Goal: Task Accomplishment & Management: Manage account settings

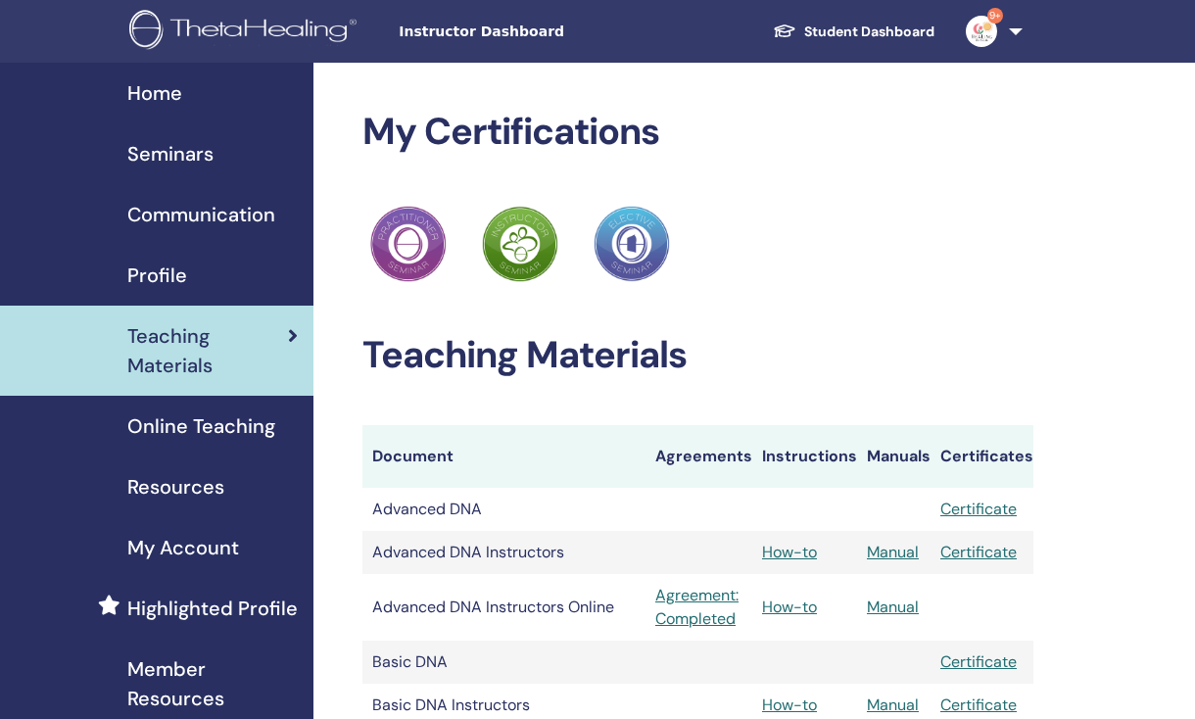
click at [195, 159] on span "Seminars" at bounding box center [170, 153] width 86 height 29
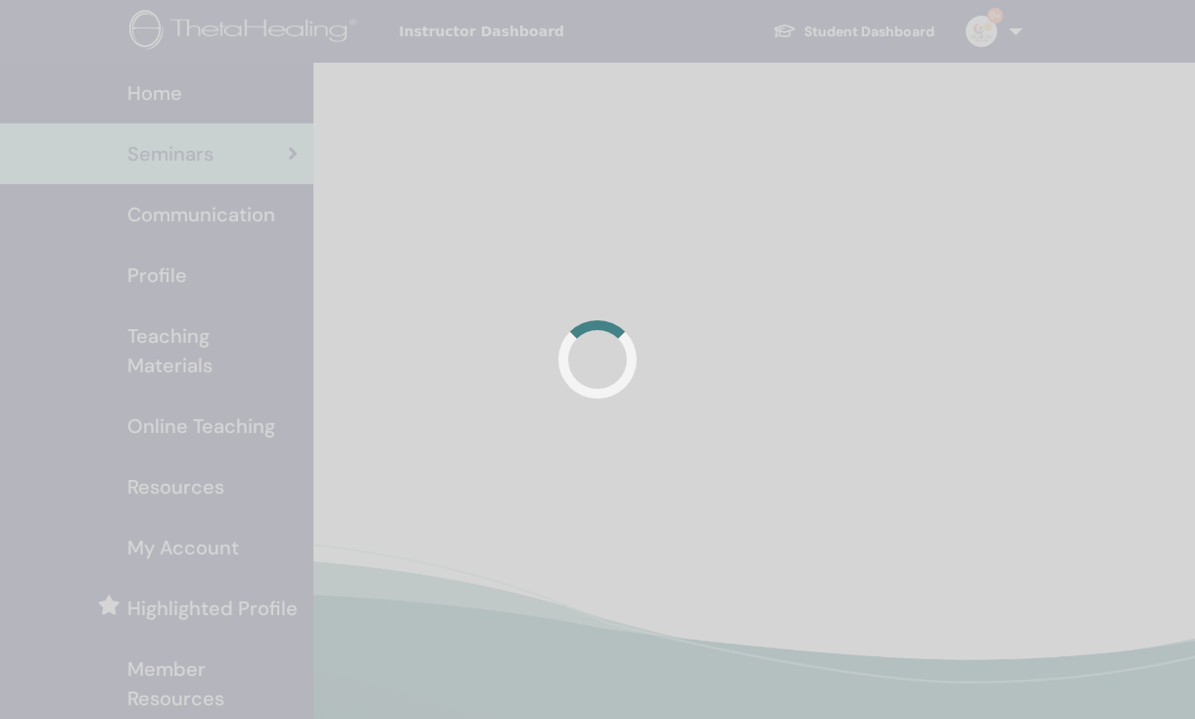
scroll to position [4, 0]
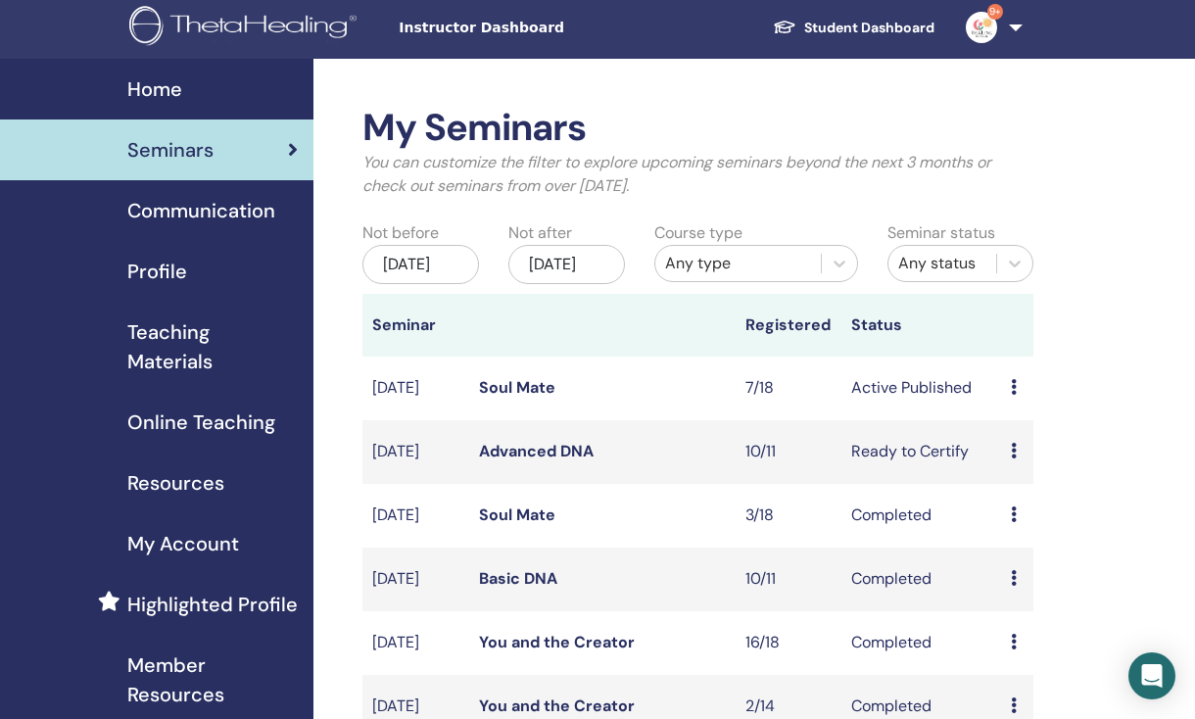
click at [1014, 395] on icon at bounding box center [1014, 387] width 6 height 16
click at [1060, 475] on link "Attendees" at bounding box center [1029, 478] width 74 height 21
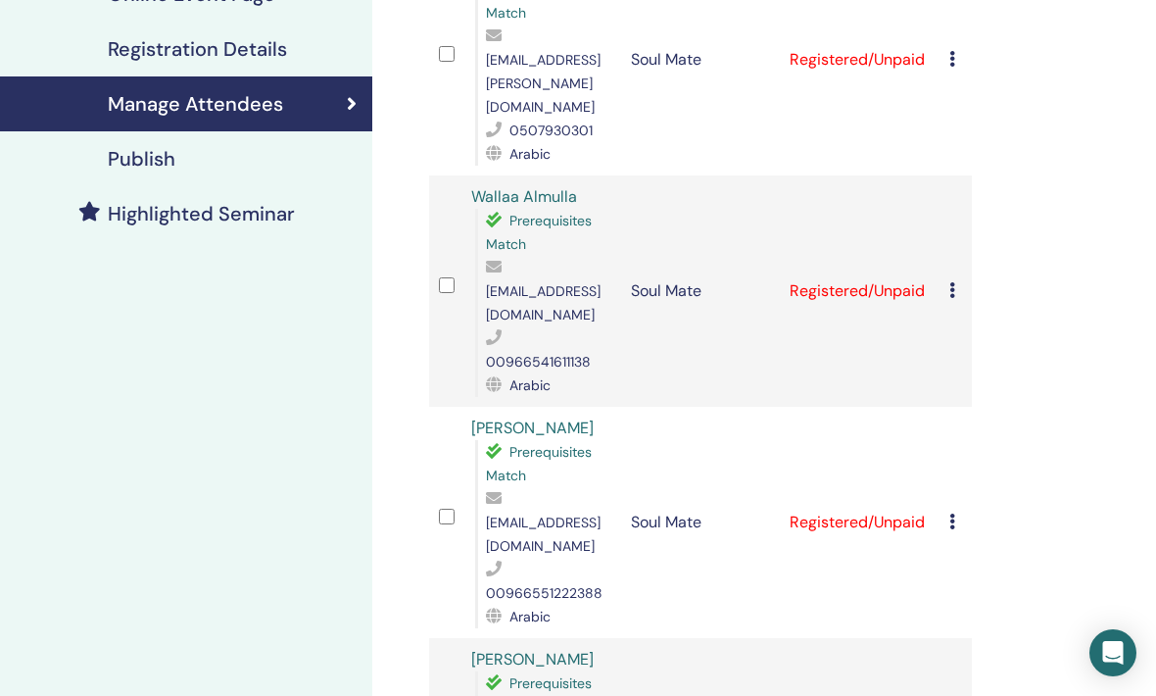
scroll to position [374, 20]
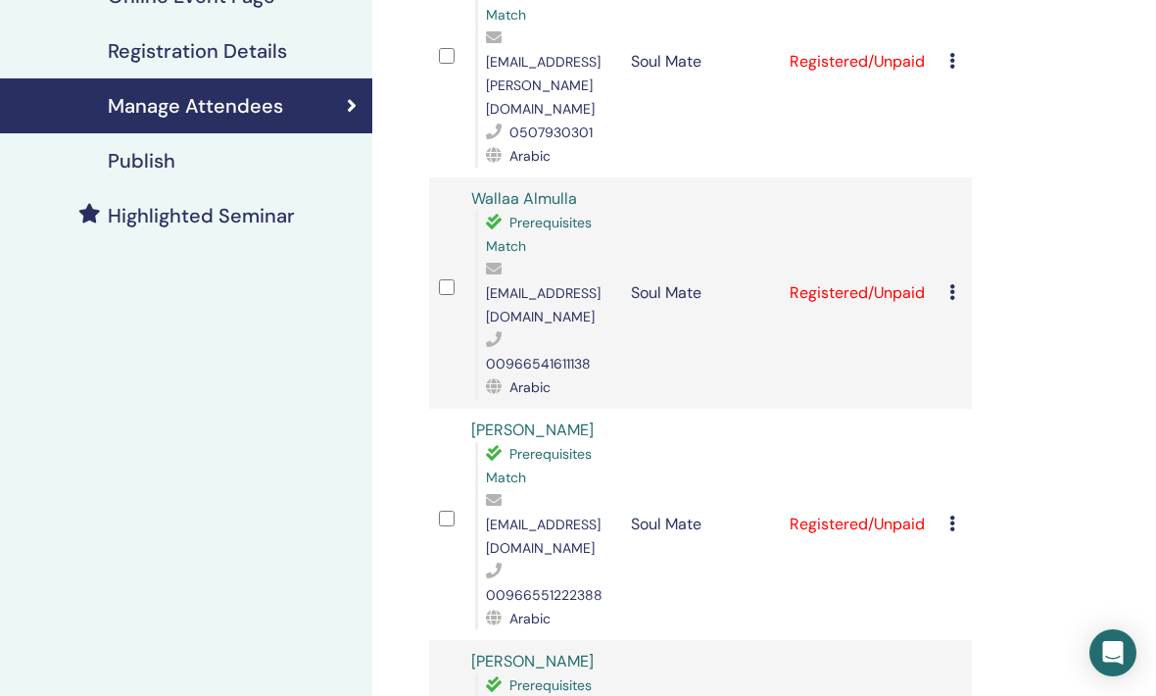
click at [956, 281] on div "Cancel Registration Do not auto-certify Mark as Paid Mark as Unpaid Mark as Abs…" at bounding box center [955, 293] width 13 height 24
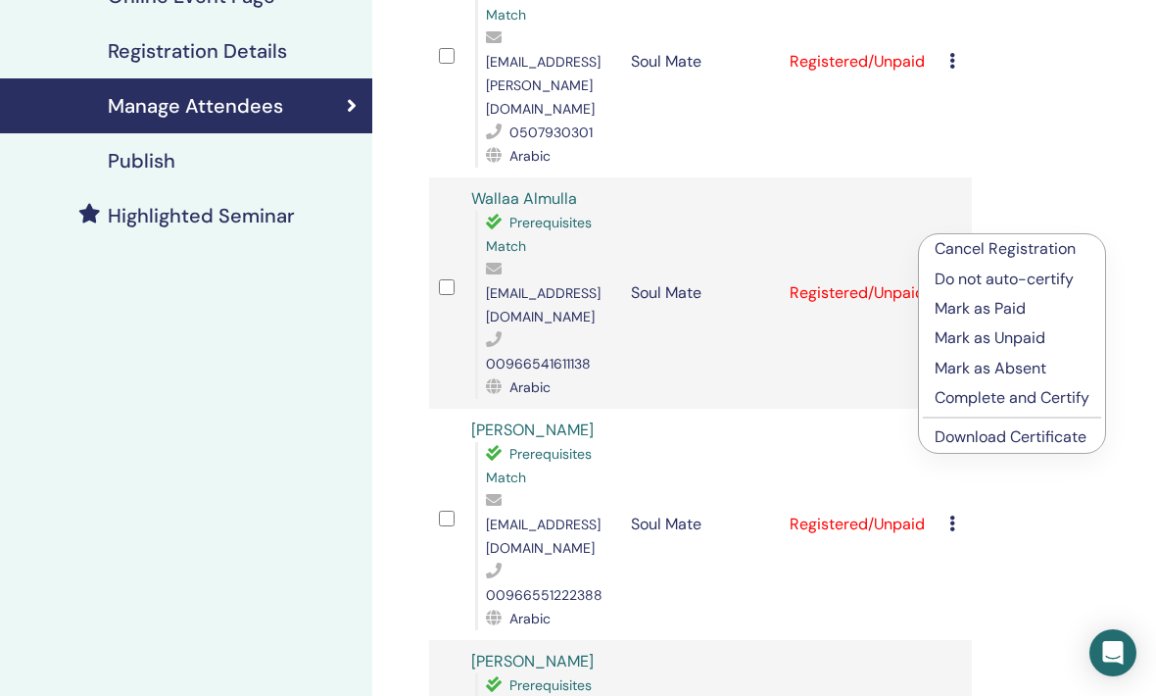
click at [1056, 254] on p "Cancel Registration" at bounding box center [1012, 249] width 155 height 24
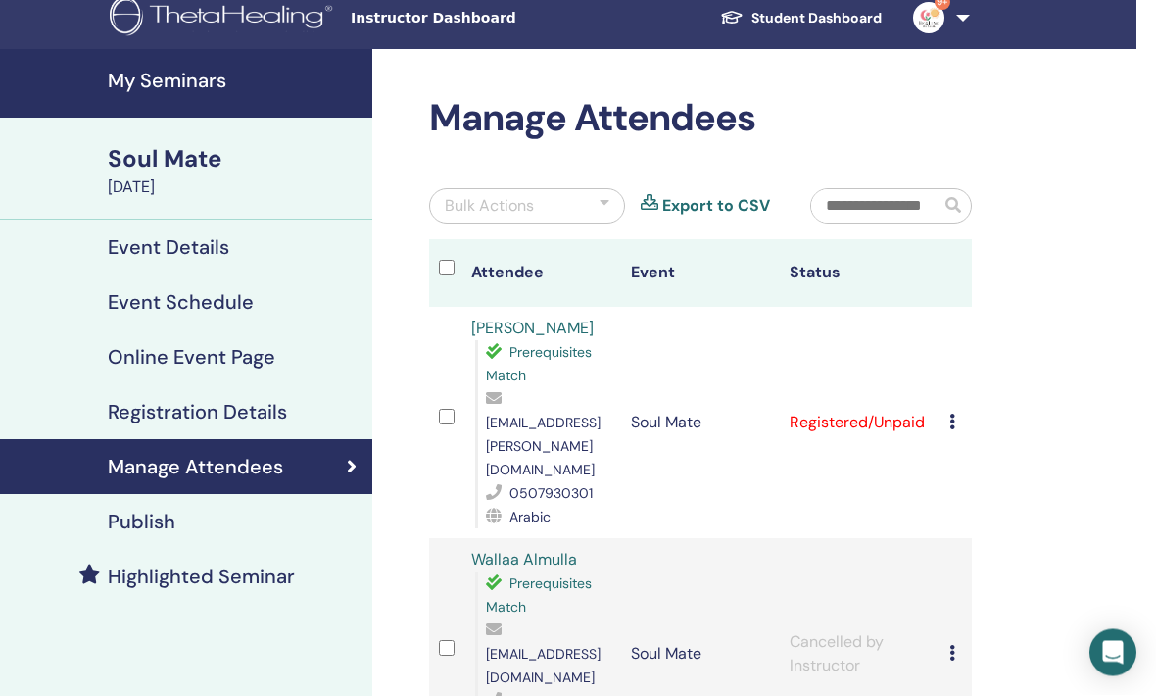
scroll to position [0, 20]
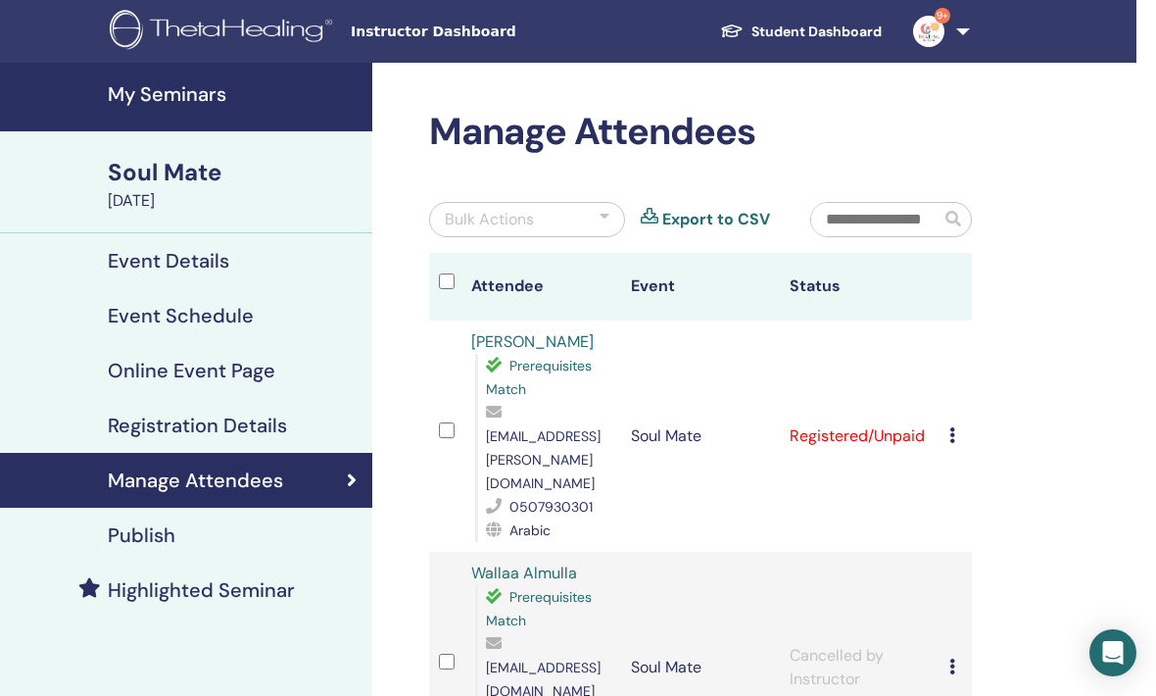
click at [945, 406] on td "Cancel Registration Do not auto-certify Mark as Paid Mark as Unpaid Mark as Abs…" at bounding box center [955, 435] width 32 height 231
click at [953, 424] on div "Cancel Registration Do not auto-certify Mark as Paid Mark as Unpaid Mark as Abs…" at bounding box center [955, 436] width 13 height 24
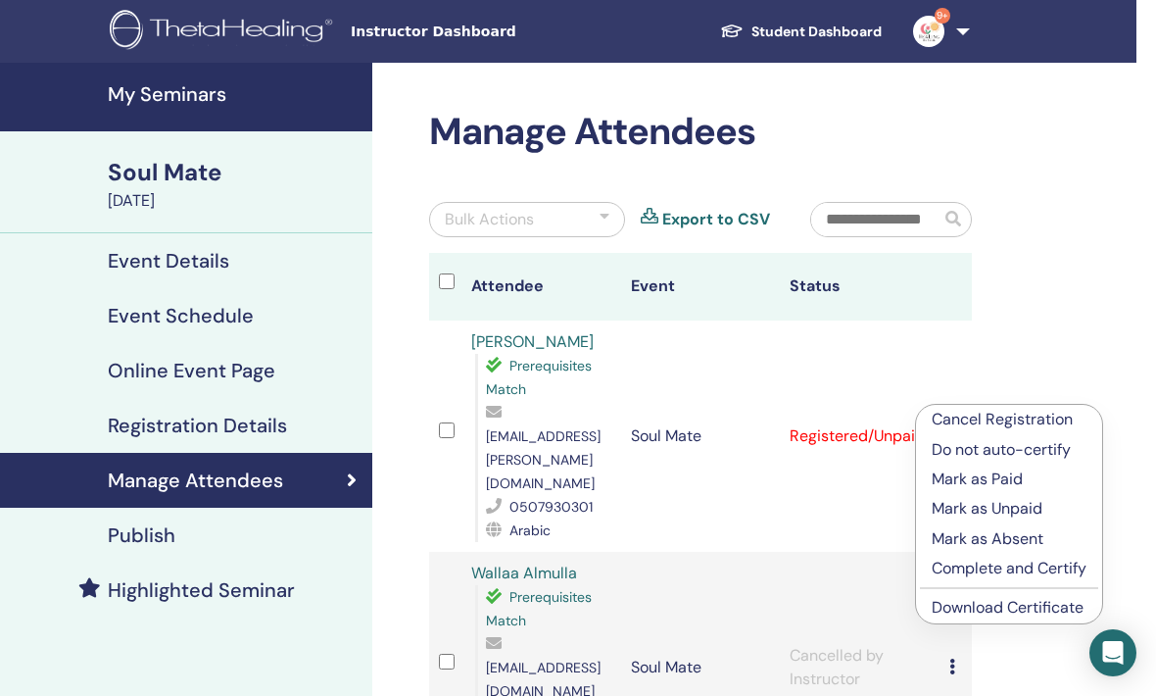
click at [1032, 479] on p "Mark as Paid" at bounding box center [1009, 479] width 155 height 24
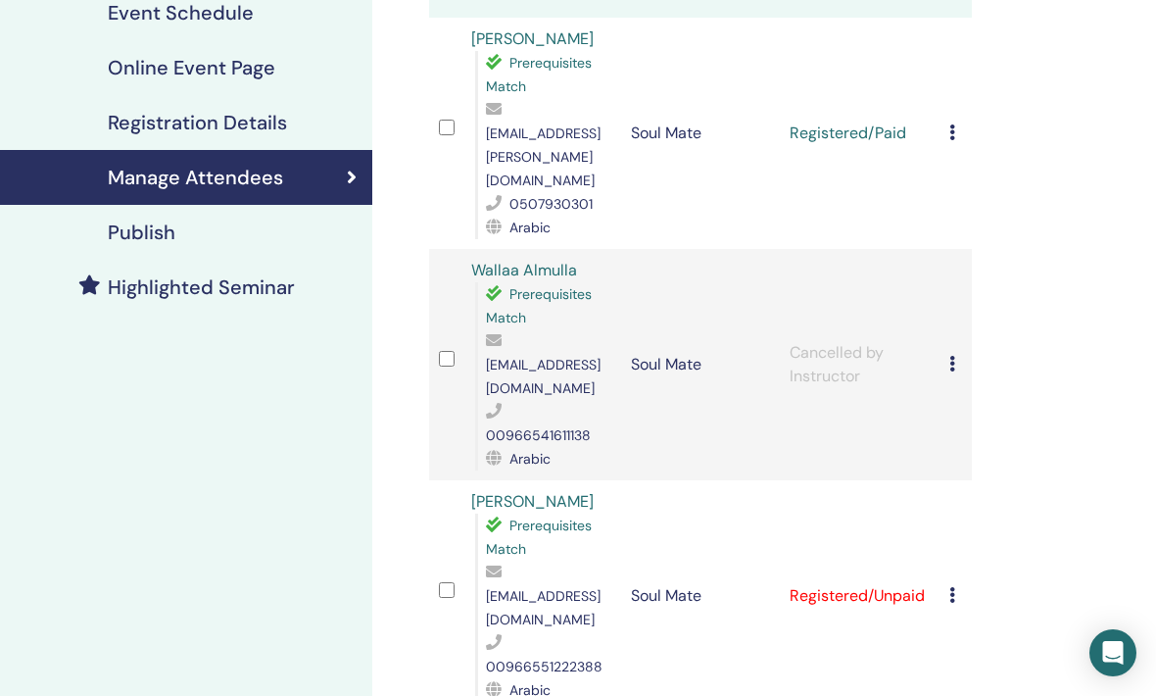
scroll to position [347, 20]
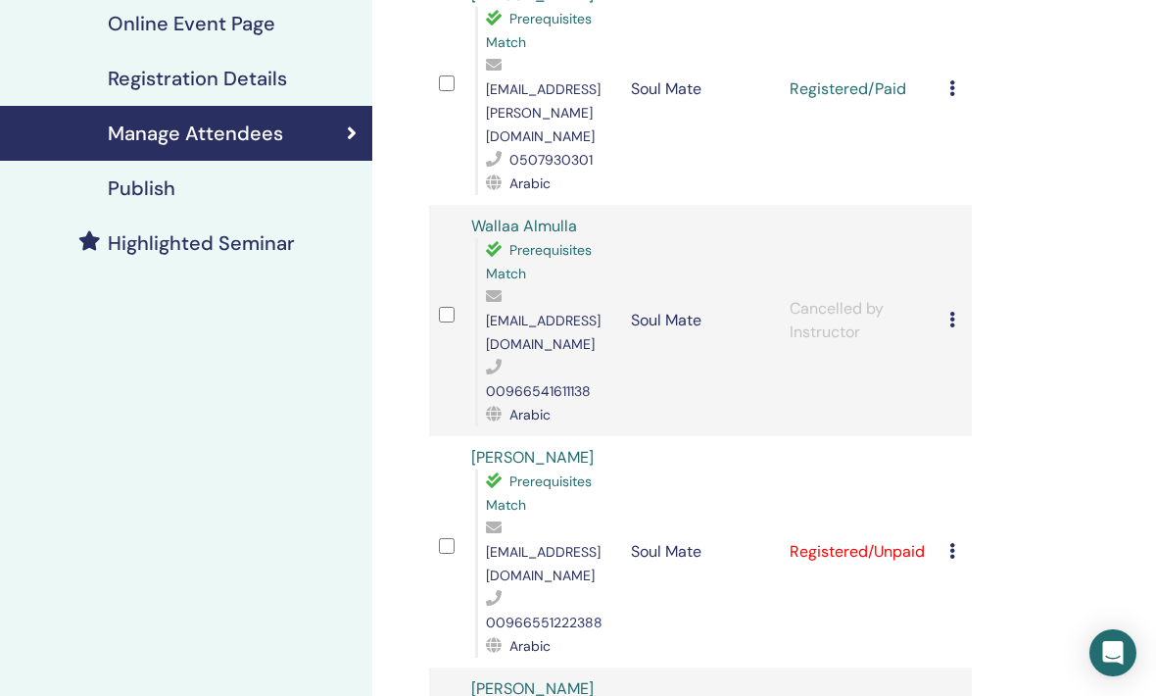
click at [955, 543] on icon at bounding box center [952, 551] width 6 height 16
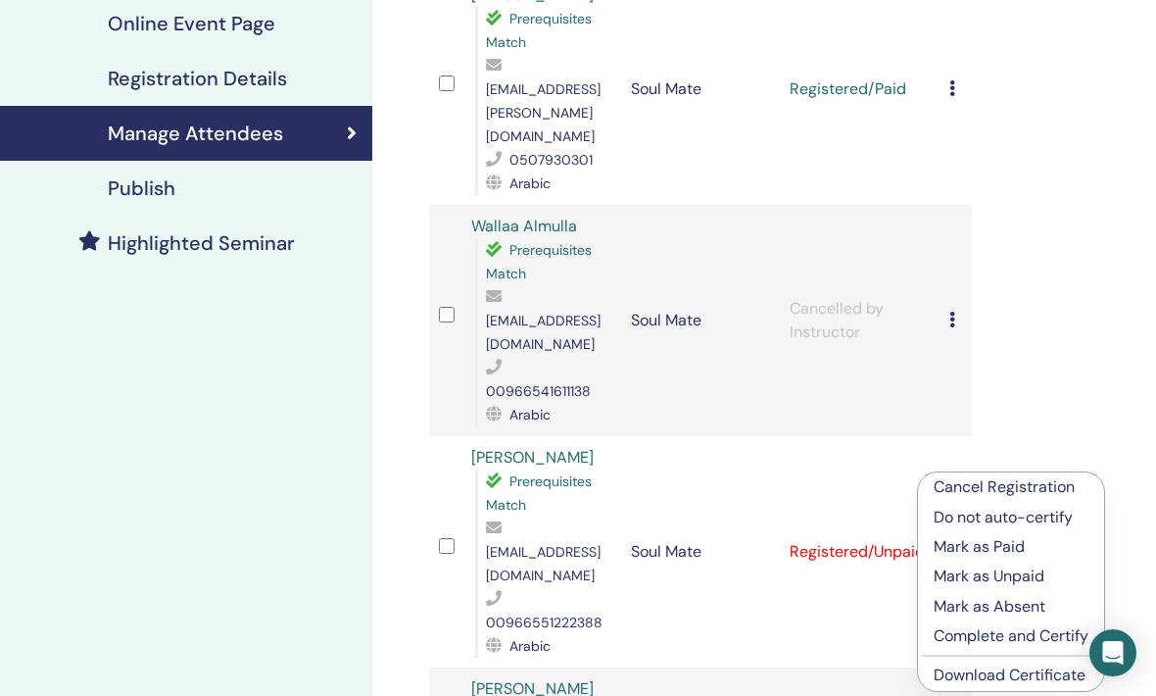
click at [1032, 544] on p "Mark as Paid" at bounding box center [1011, 547] width 155 height 24
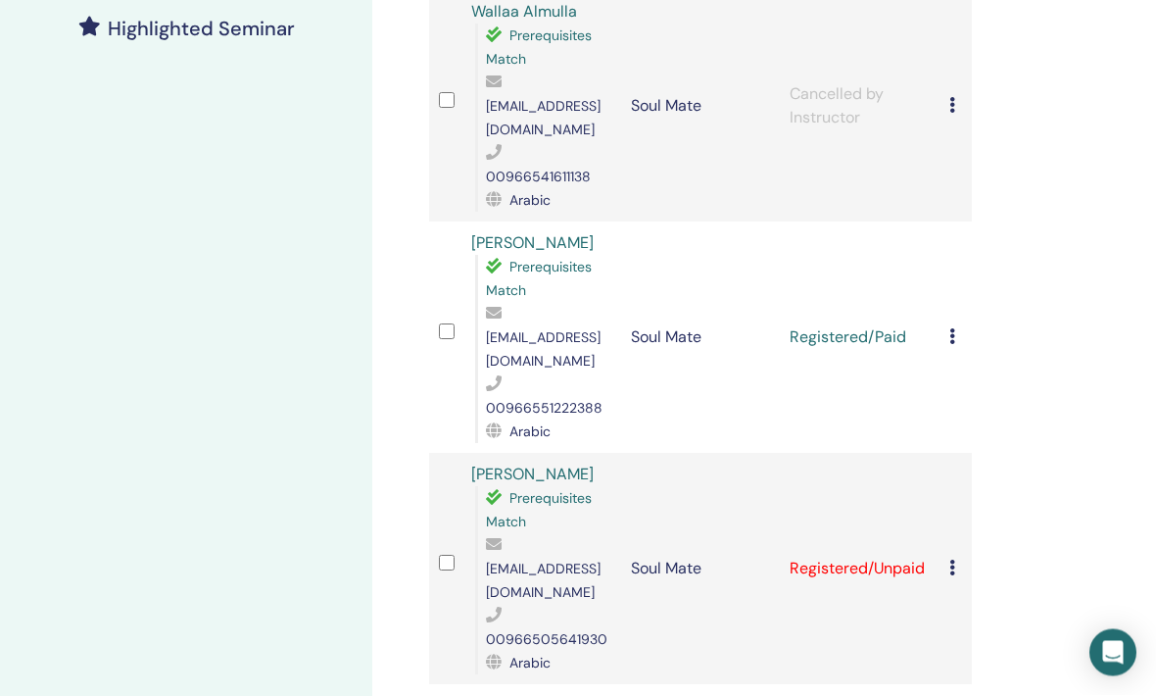
click at [955, 560] on icon at bounding box center [952, 568] width 6 height 16
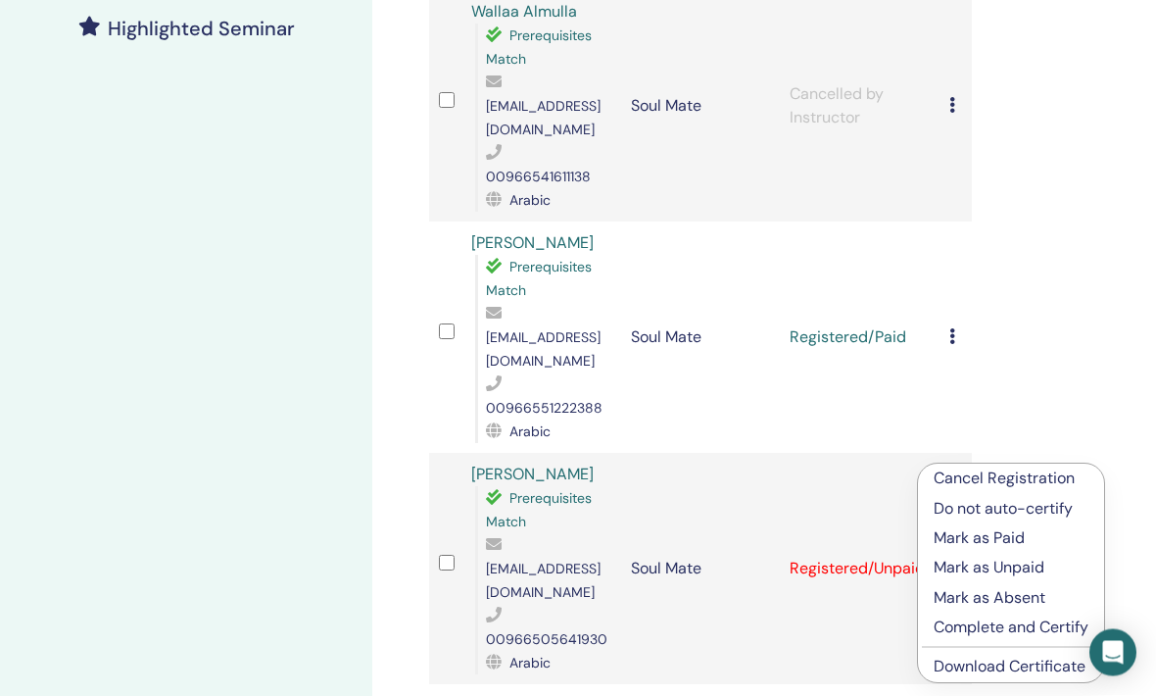
scroll to position [561, 20]
click at [1032, 532] on p "Mark as Paid" at bounding box center [1011, 538] width 155 height 24
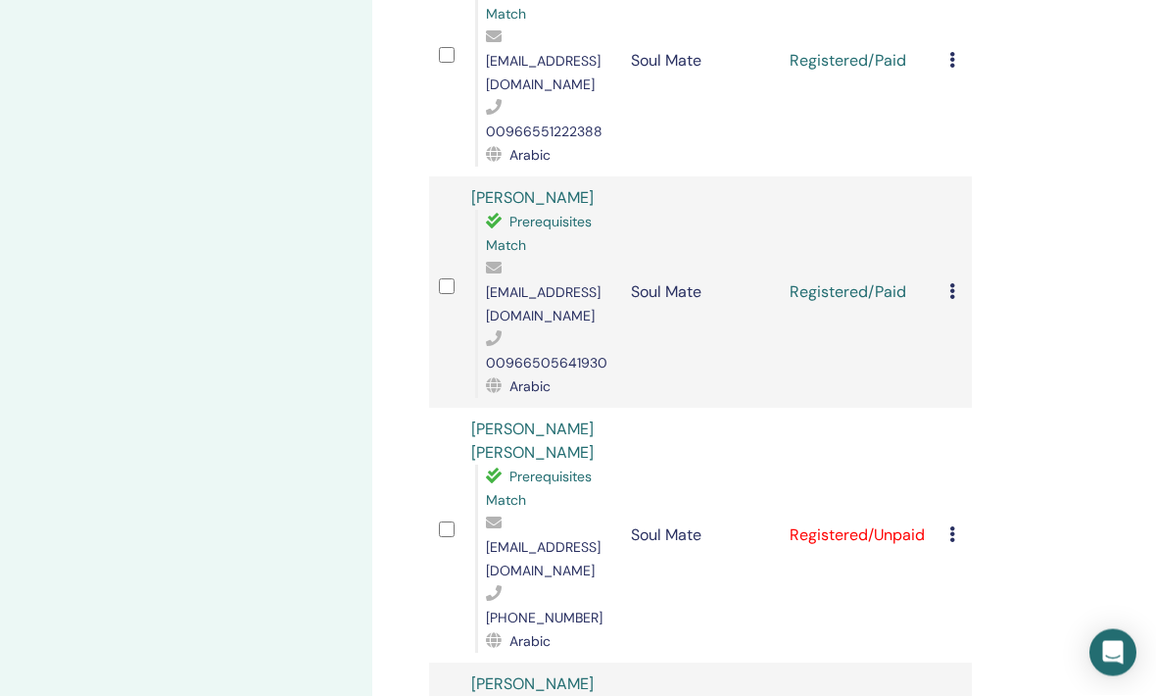
click at [954, 527] on icon at bounding box center [952, 535] width 6 height 16
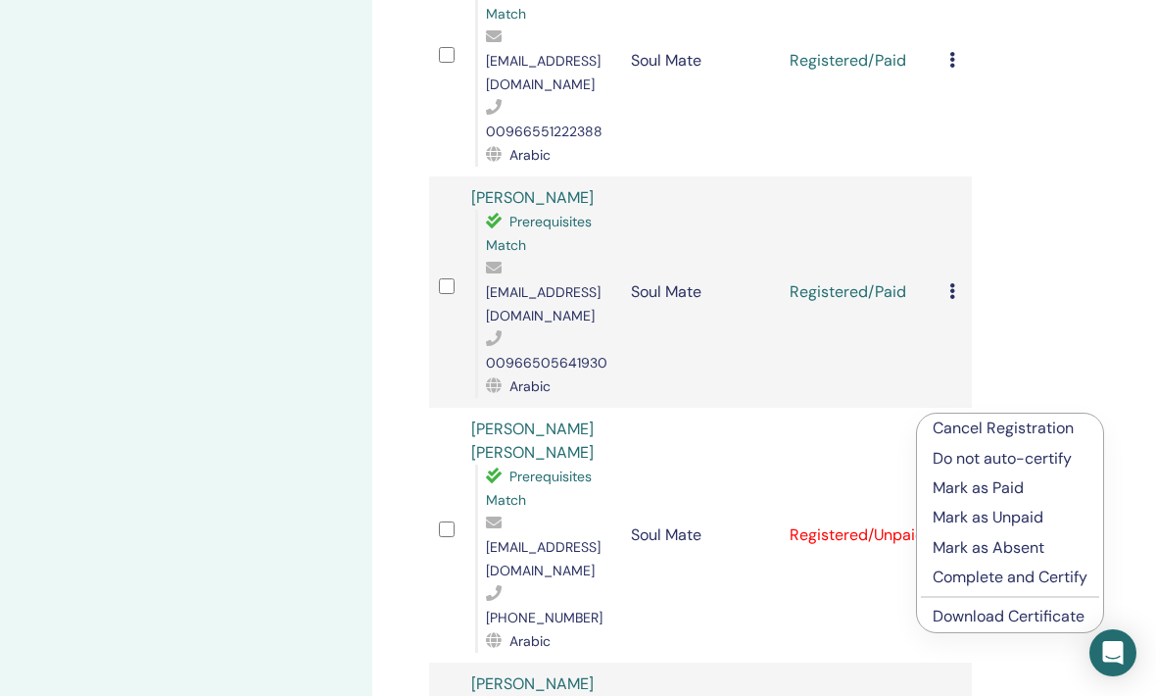
click at [1028, 489] on p "Mark as Paid" at bounding box center [1010, 488] width 155 height 24
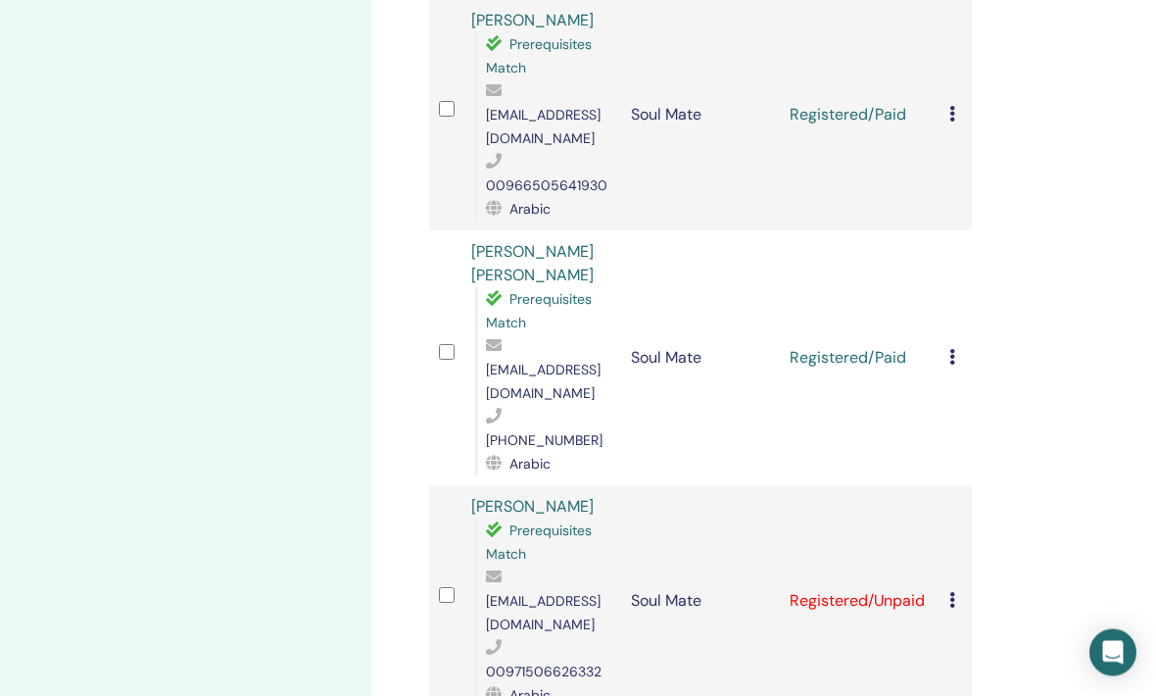
scroll to position [1015, 20]
click at [950, 592] on icon at bounding box center [952, 600] width 6 height 16
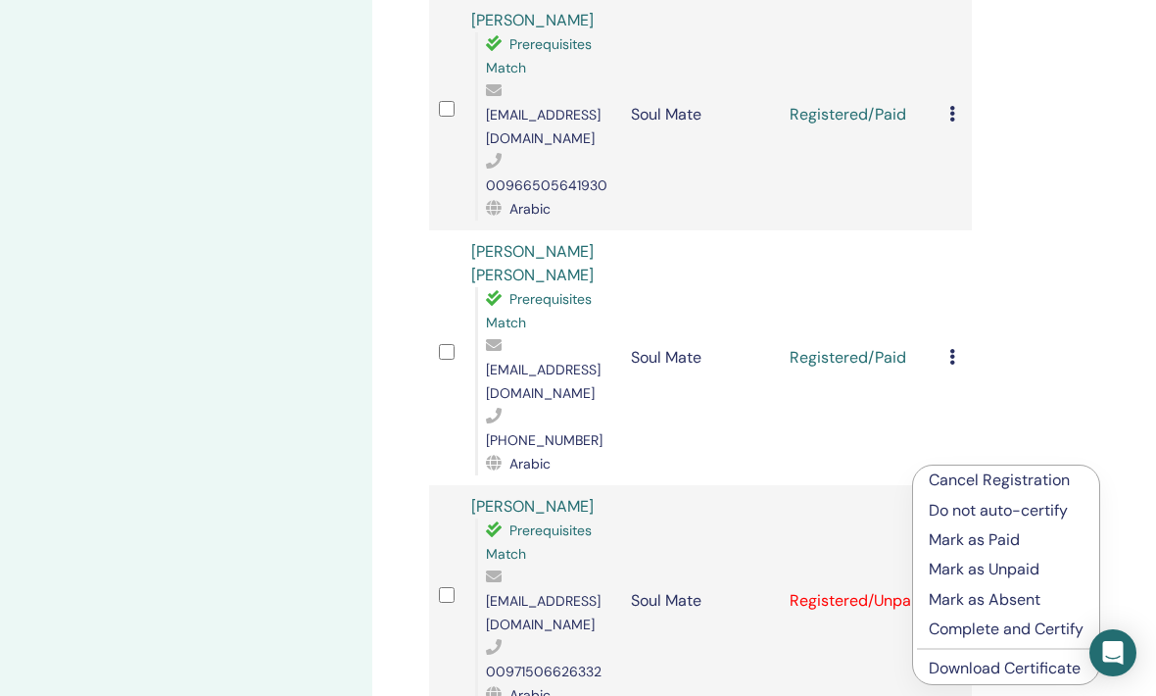
click at [1046, 539] on p "Mark as Paid" at bounding box center [1006, 540] width 155 height 24
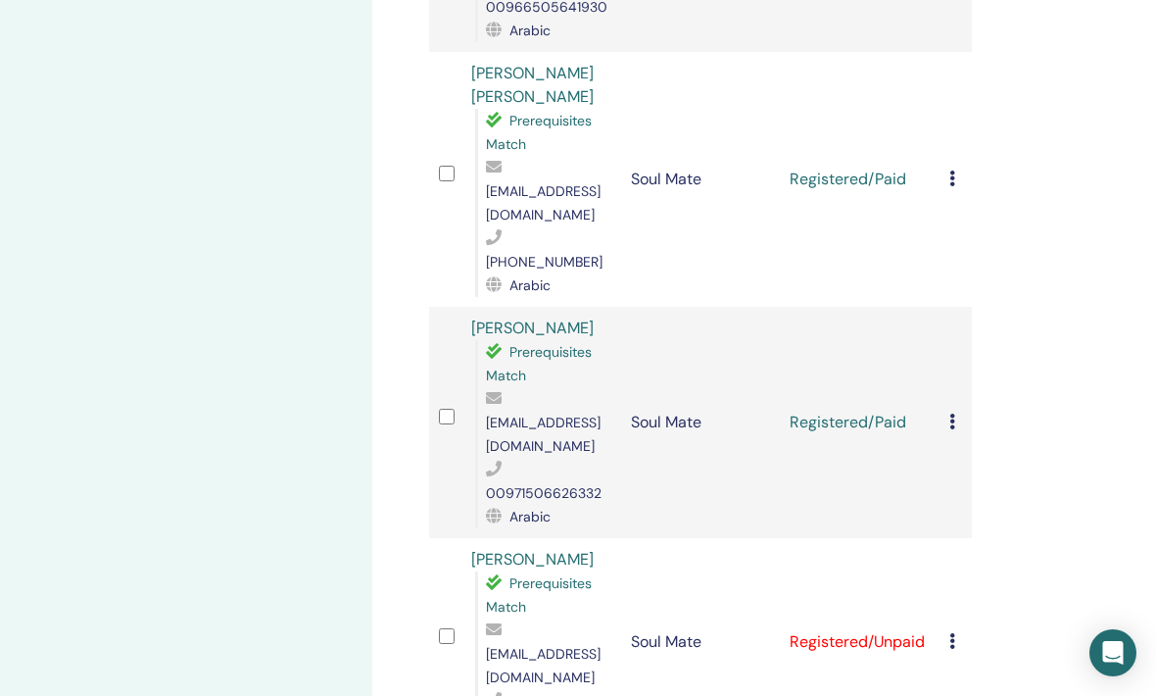
scroll to position [1209, 20]
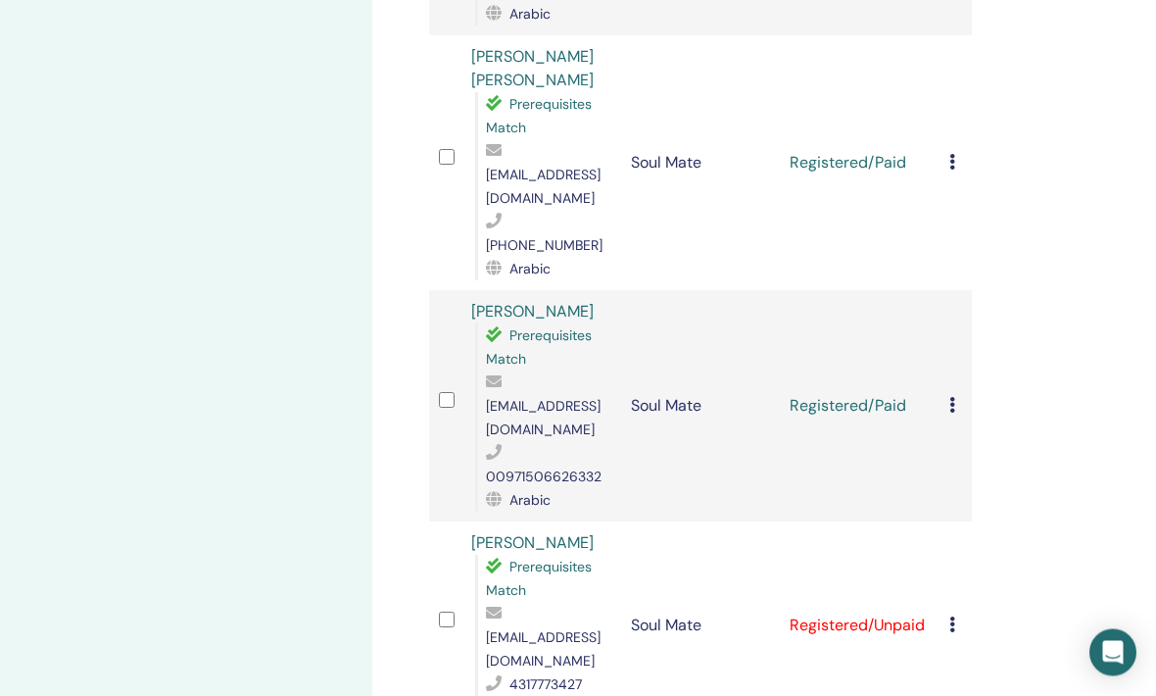
click at [952, 617] on icon at bounding box center [952, 625] width 6 height 16
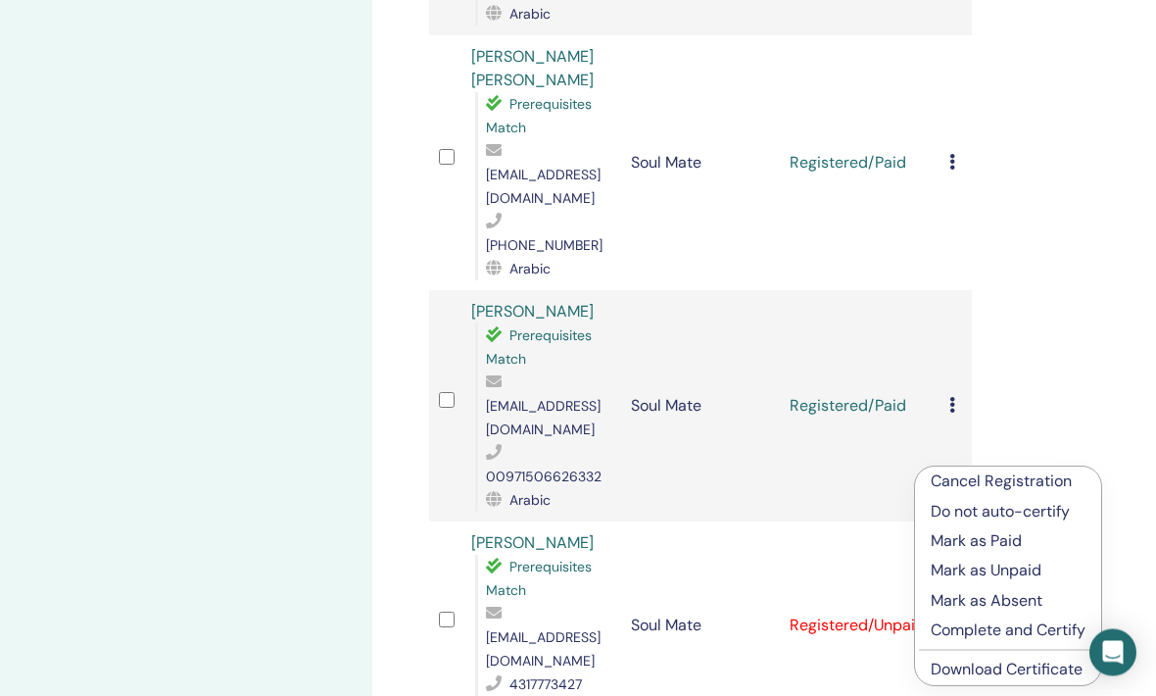
scroll to position [1210, 20]
click at [1038, 540] on p "Mark as Paid" at bounding box center [1008, 541] width 155 height 24
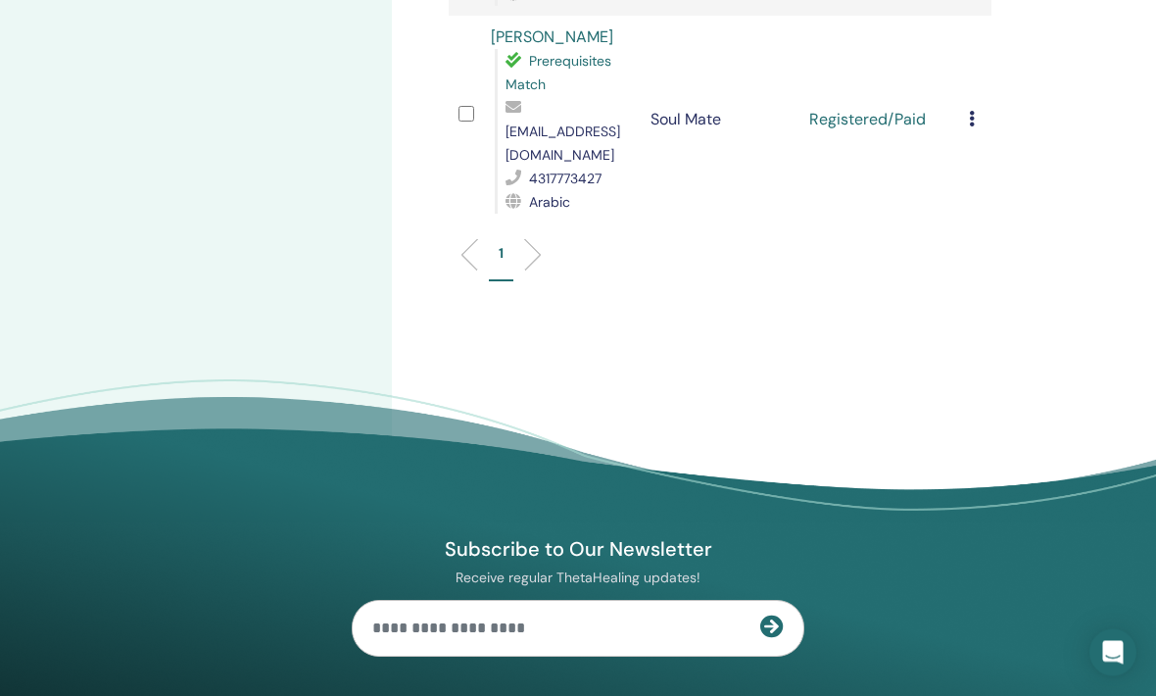
scroll to position [1715, 0]
